Goal: Navigation & Orientation: Go to known website

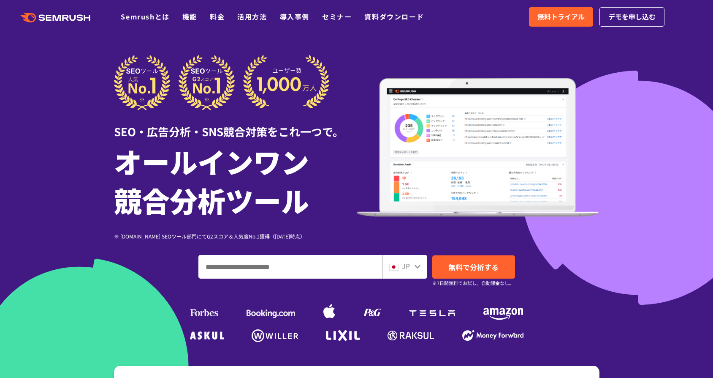
click at [399, 265] on div "JP" at bounding box center [402, 266] width 27 height 11
click at [415, 265] on icon at bounding box center [418, 266] width 6 height 4
click at [418, 270] on div at bounding box center [417, 265] width 7 height 11
click at [417, 275] on div "JP" at bounding box center [404, 267] width 45 height 24
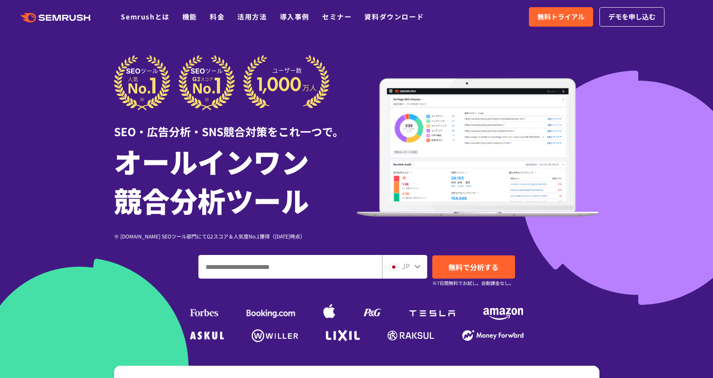
click at [417, 275] on div "JP" at bounding box center [404, 267] width 45 height 24
